Goal: Check status: Check status

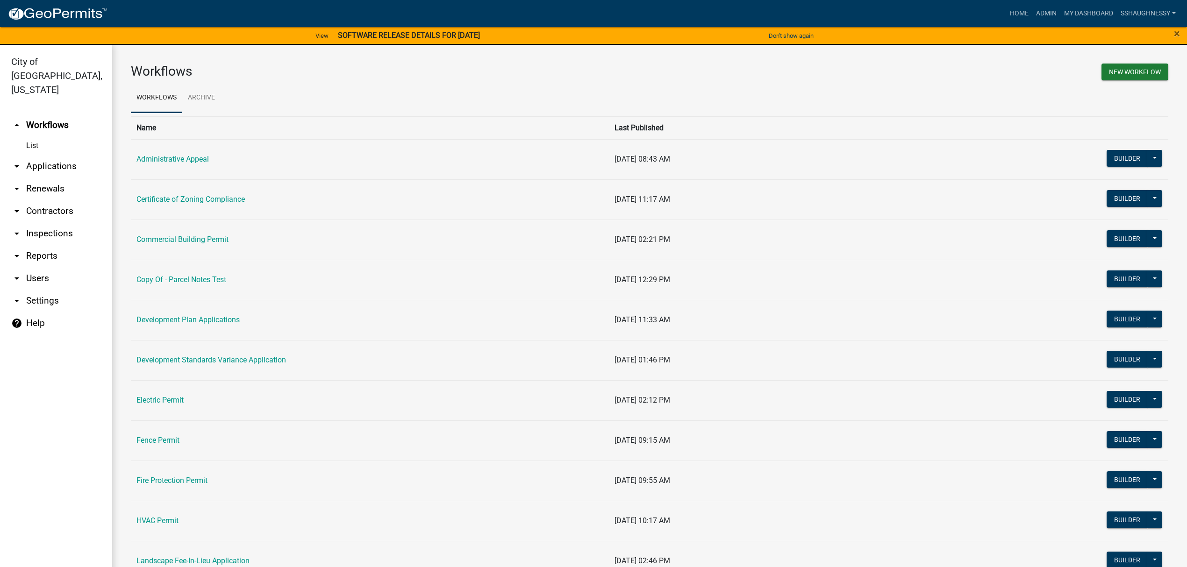
scroll to position [436, 0]
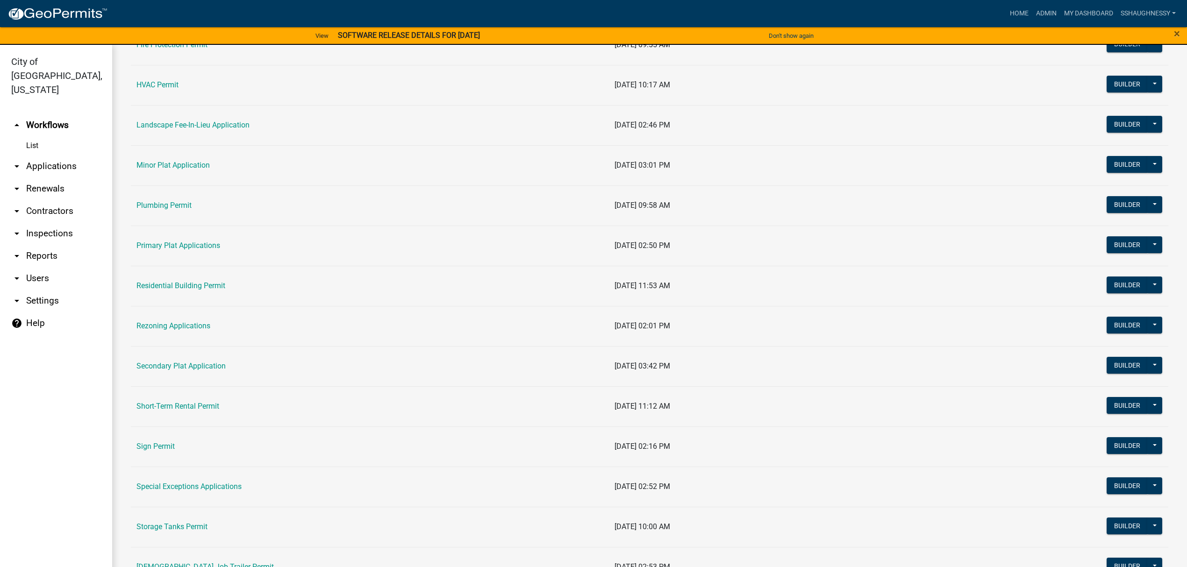
click at [180, 334] on td "Rezoning Applications" at bounding box center [370, 326] width 478 height 40
click at [181, 330] on link "Rezoning Applications" at bounding box center [173, 326] width 74 height 9
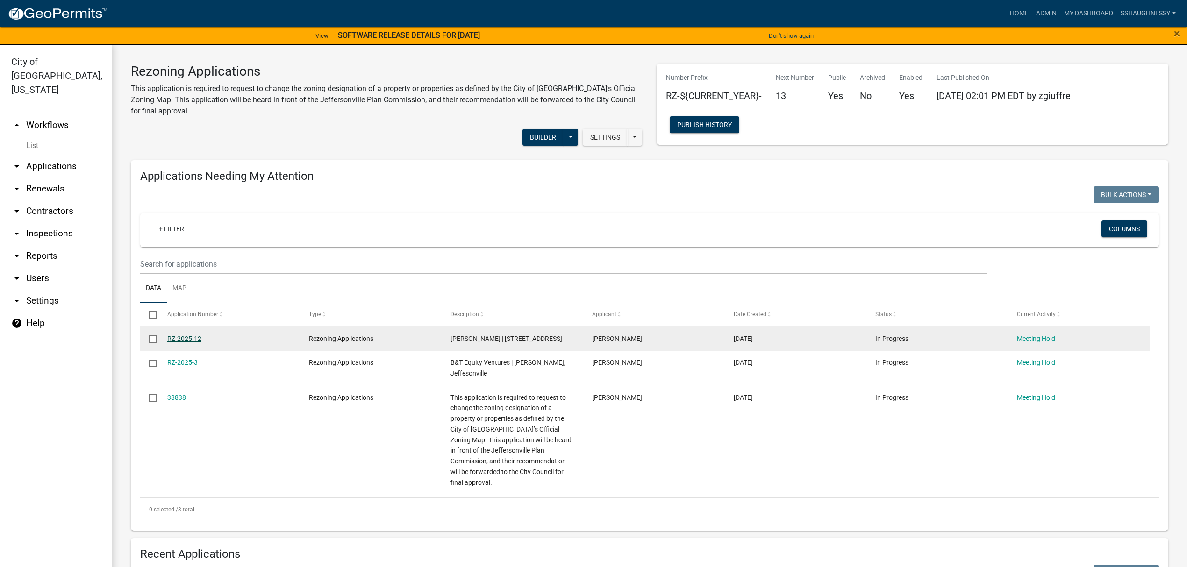
click at [198, 339] on link "RZ-2025-12" at bounding box center [184, 338] width 34 height 7
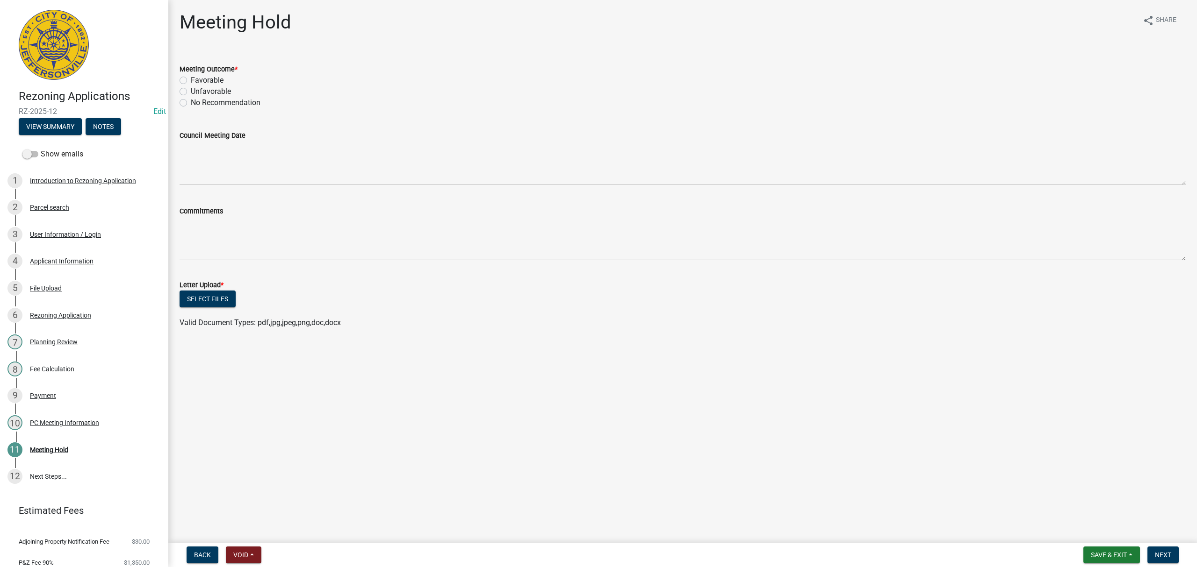
click at [89, 388] on div "9 Payment" at bounding box center [80, 395] width 146 height 15
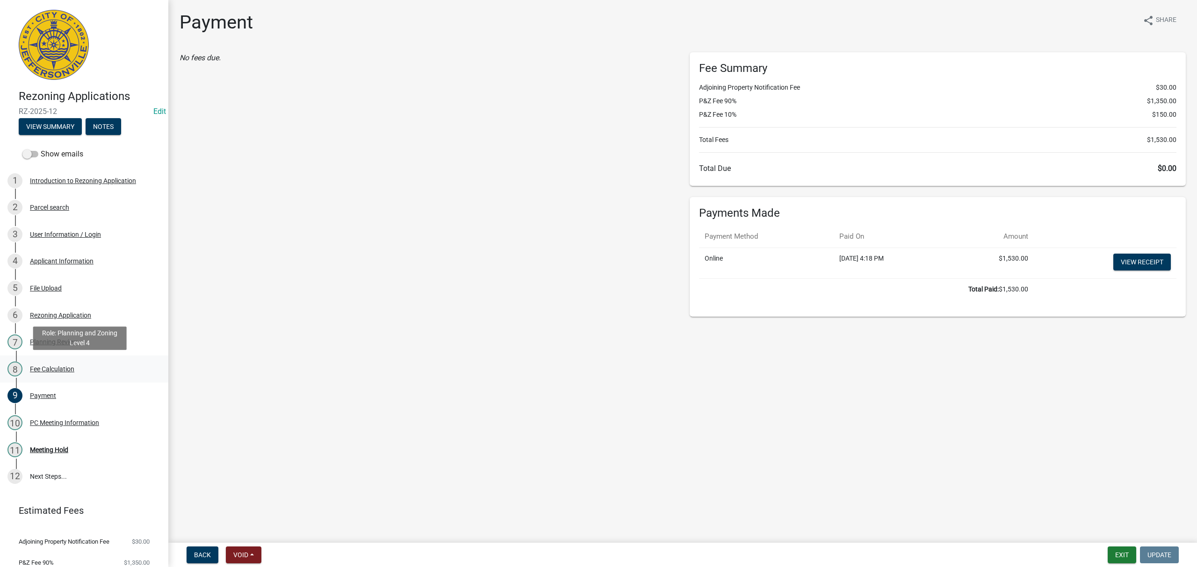
click at [109, 364] on div "8 Fee Calculation" at bounding box center [80, 369] width 146 height 15
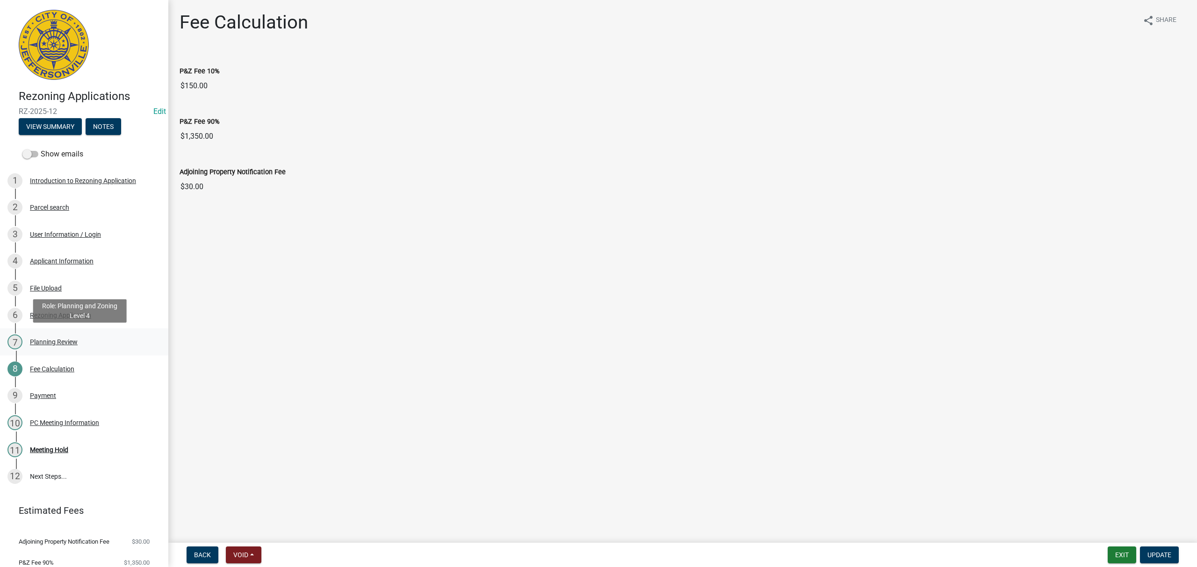
click at [103, 343] on div "7 Planning Review" at bounding box center [80, 342] width 146 height 15
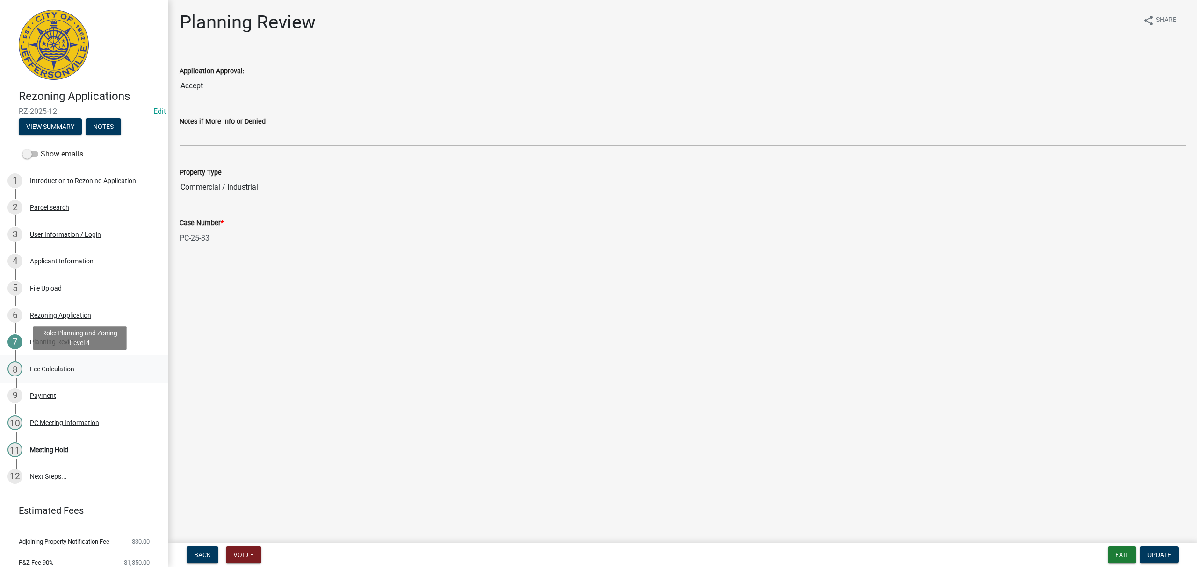
click at [97, 362] on div "8 Fee Calculation" at bounding box center [80, 369] width 146 height 15
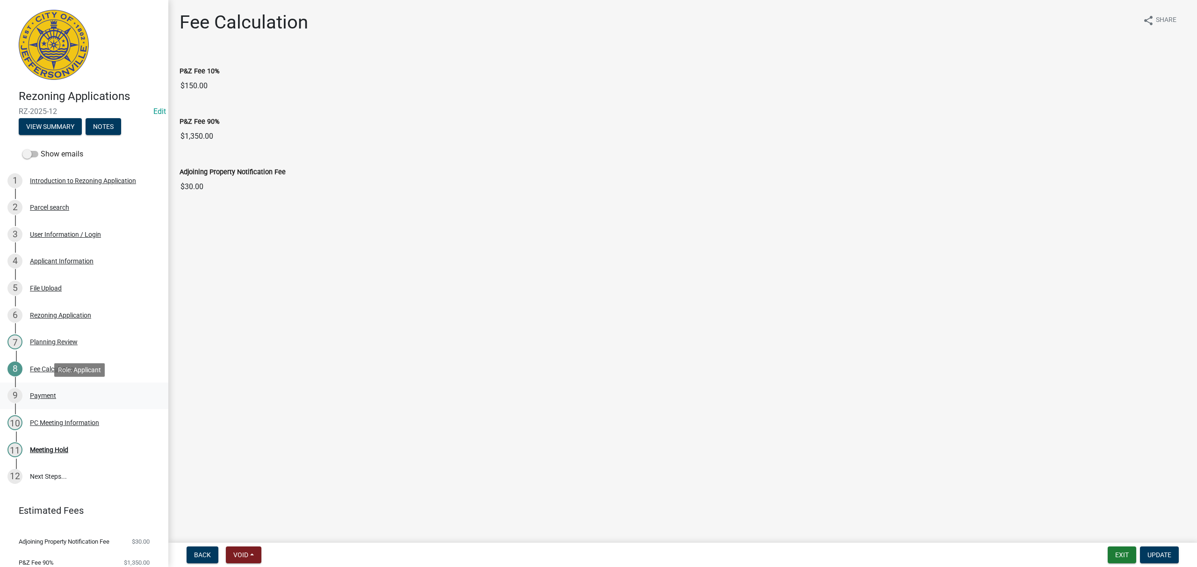
click at [98, 387] on link "9 Payment" at bounding box center [84, 396] width 168 height 27
